Goal: Ask a question

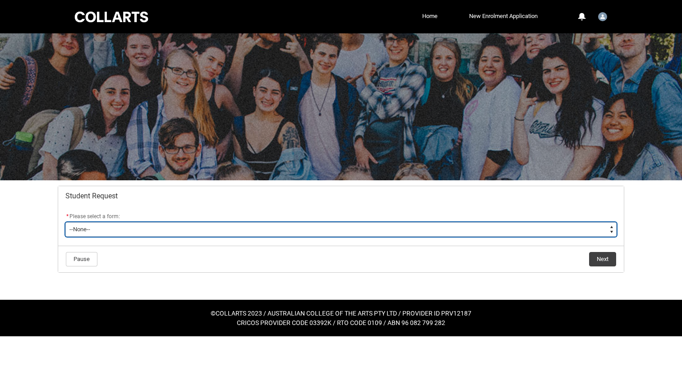
click at [269, 230] on select "--None-- Academic Transcript Application to Appeal Assignment Extension Change …" at bounding box center [340, 229] width 551 height 14
